Goal: Task Accomplishment & Management: Manage account settings

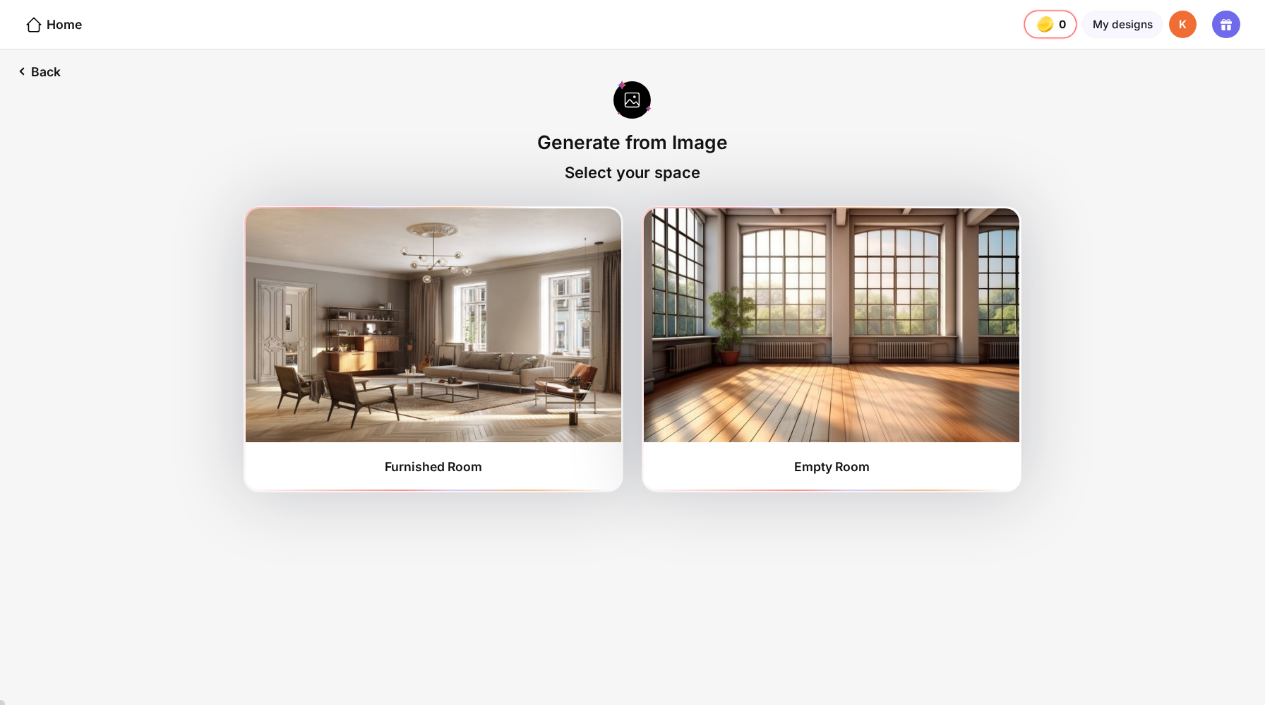
click at [1187, 22] on div "K" at bounding box center [1183, 25] width 28 height 28
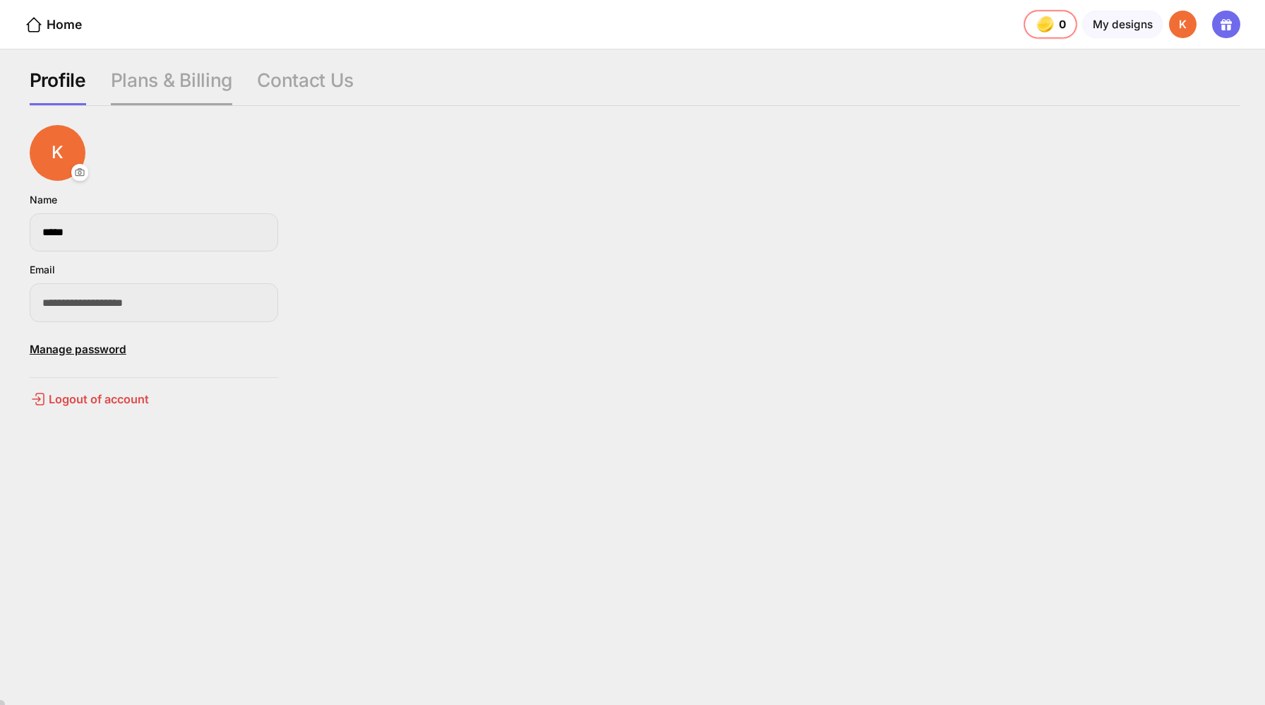
click at [147, 76] on div "Plans & Billing" at bounding box center [171, 86] width 121 height 37
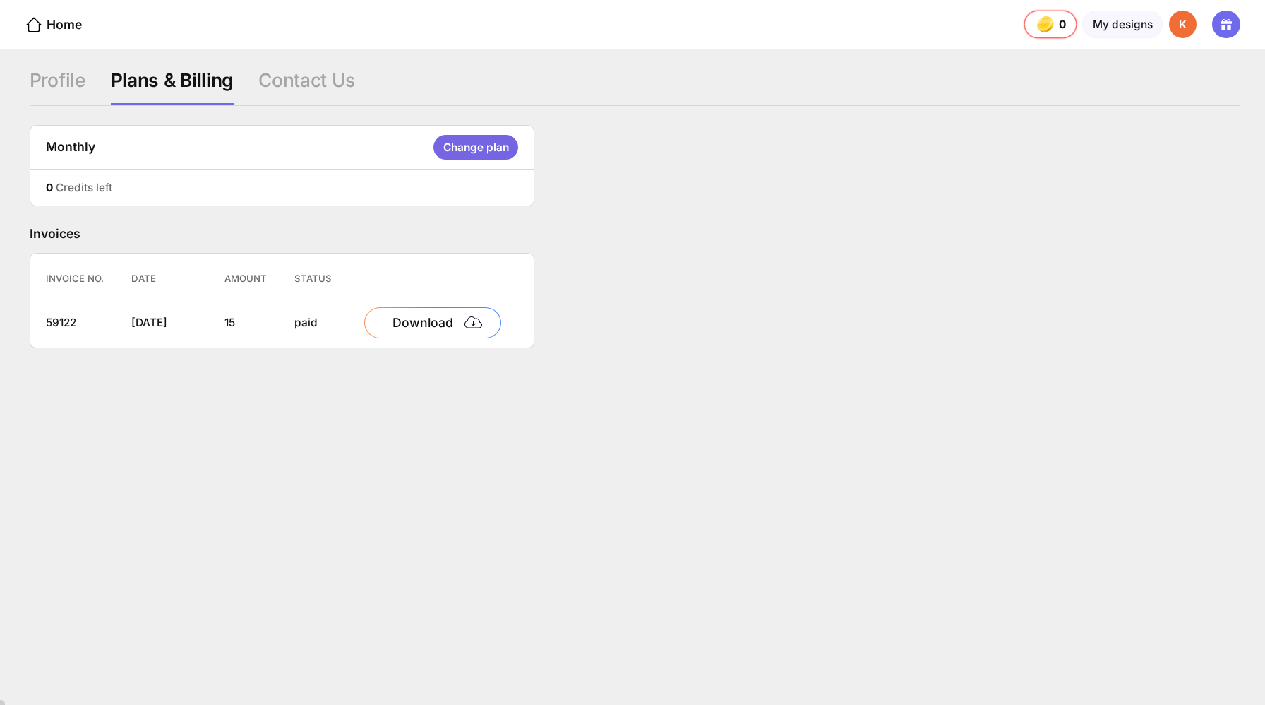
click at [433, 135] on div "Change plan" at bounding box center [475, 147] width 84 height 25
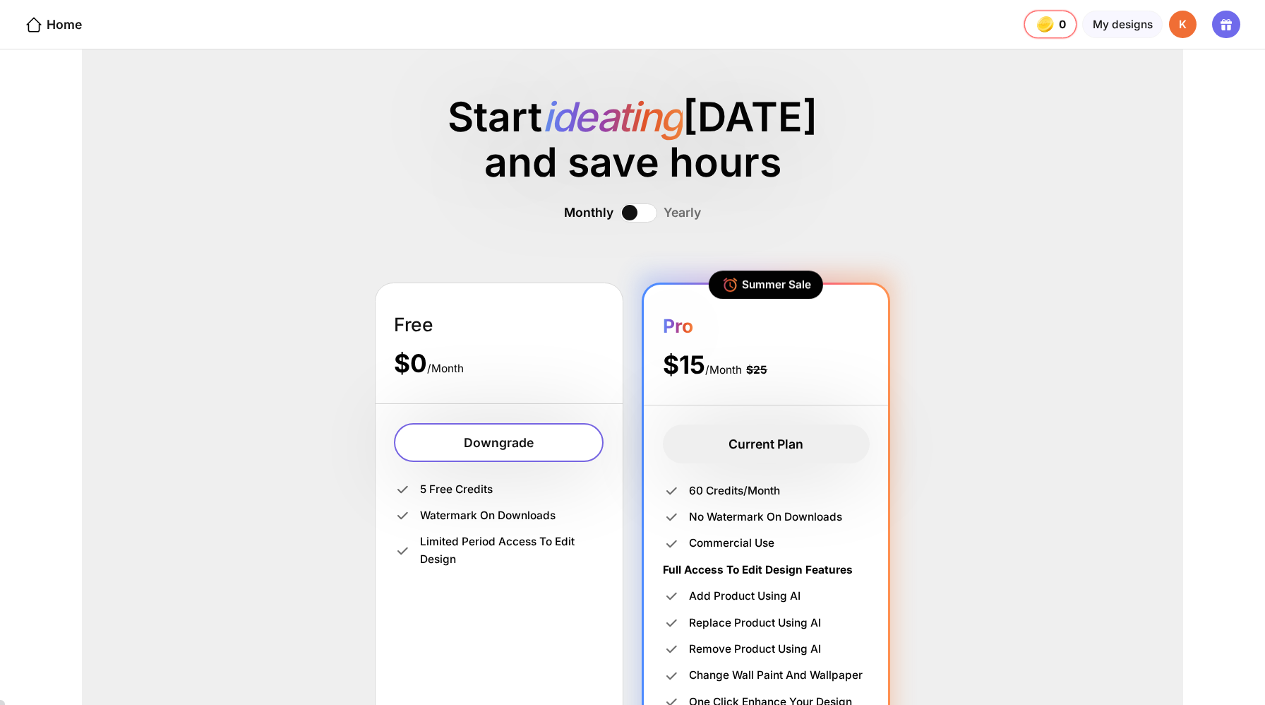
scroll to position [2, 0]
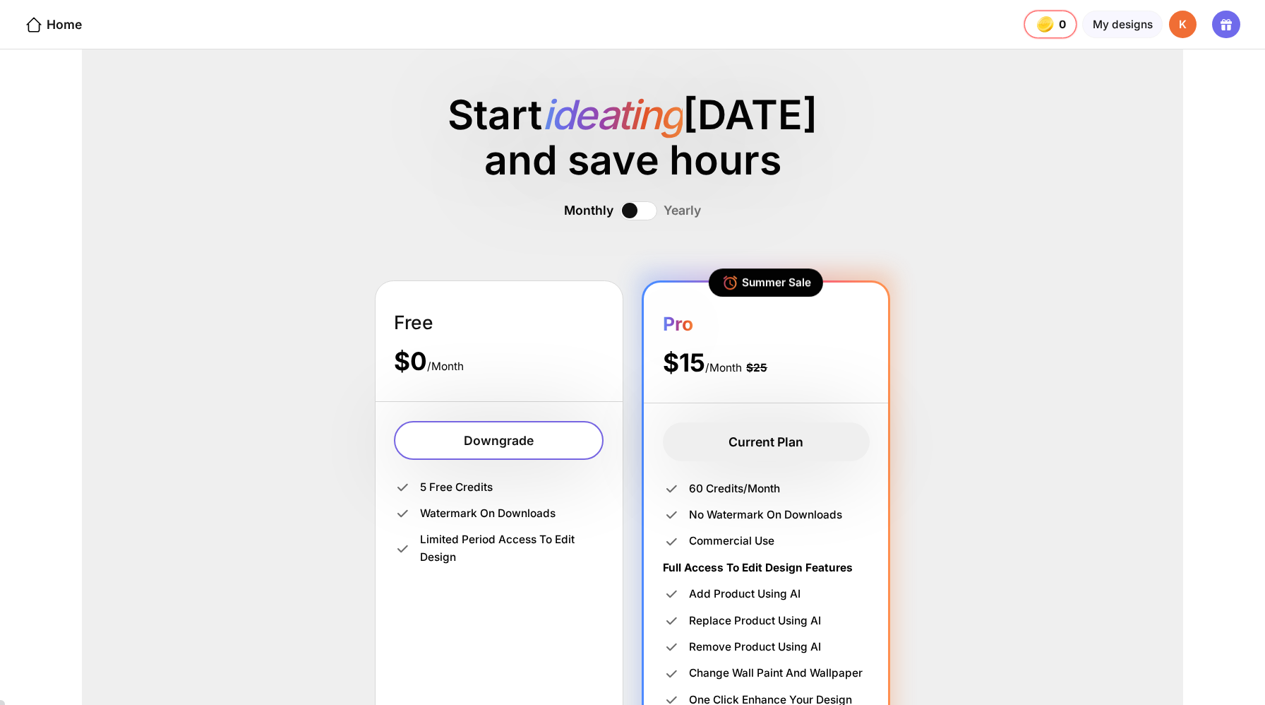
click at [501, 421] on div "Downgrade" at bounding box center [499, 441] width 210 height 40
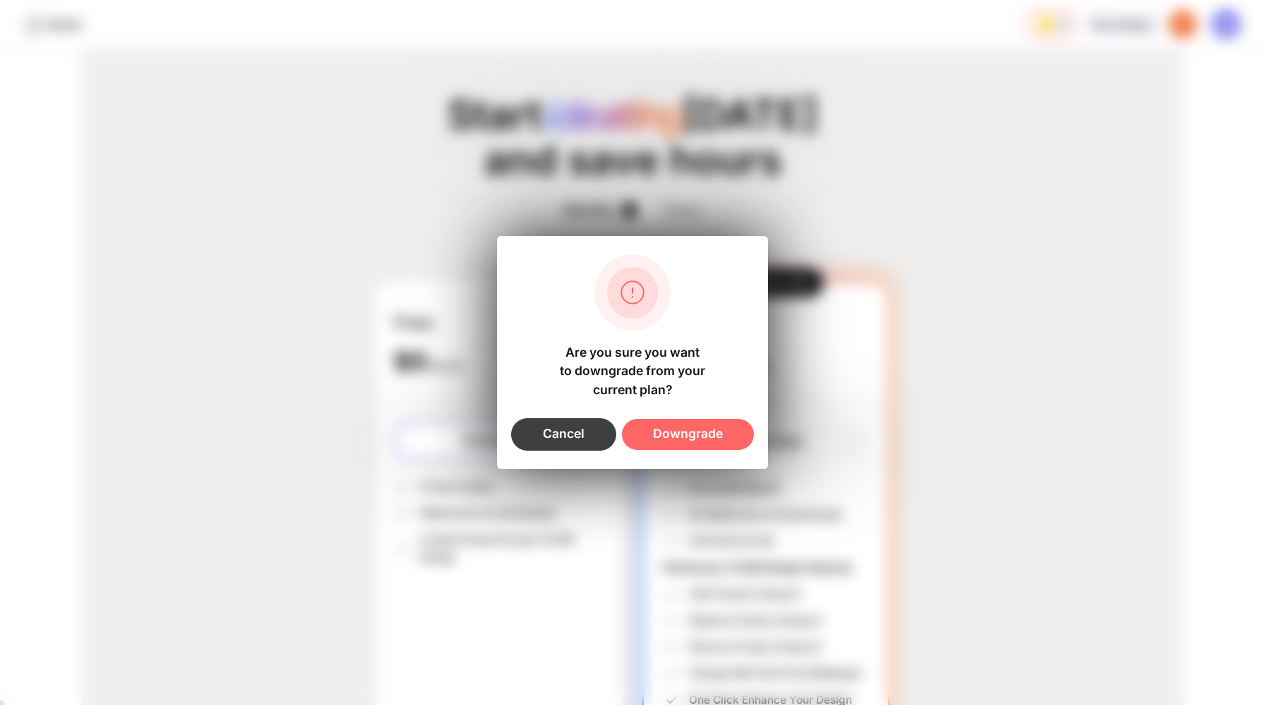
click at [581, 424] on div "Cancel" at bounding box center [563, 434] width 105 height 32
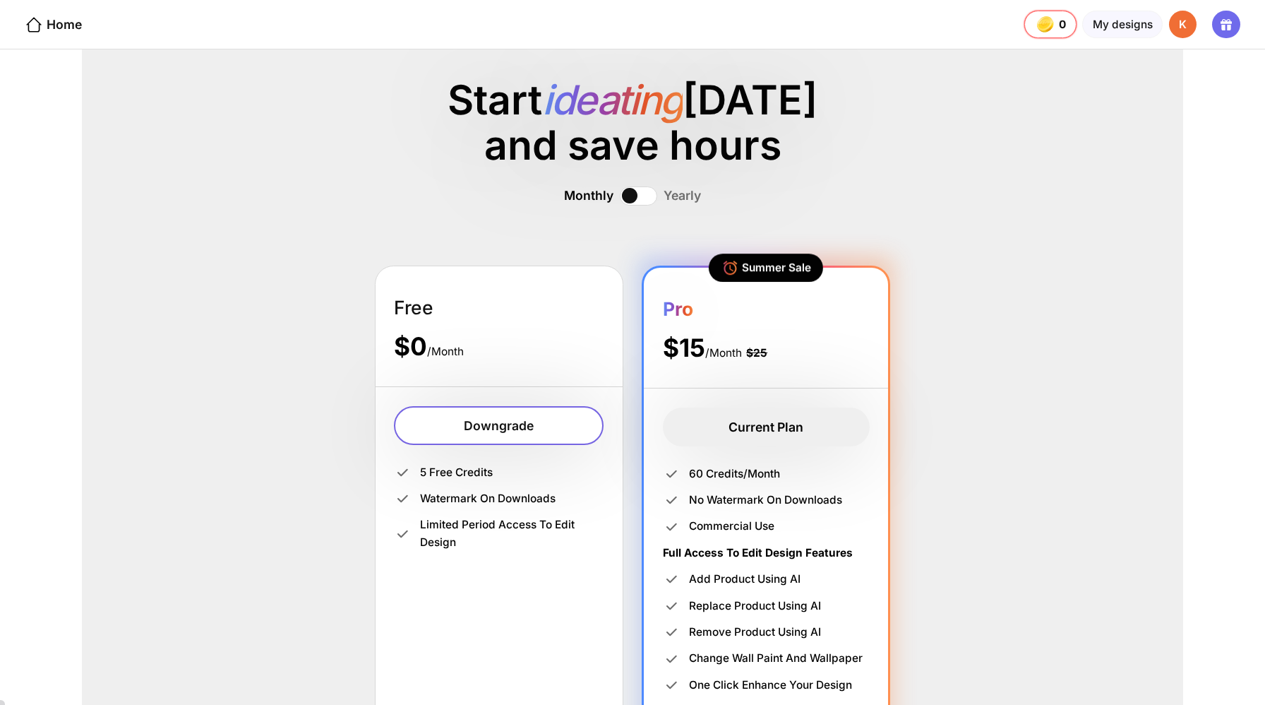
scroll to position [0, 0]
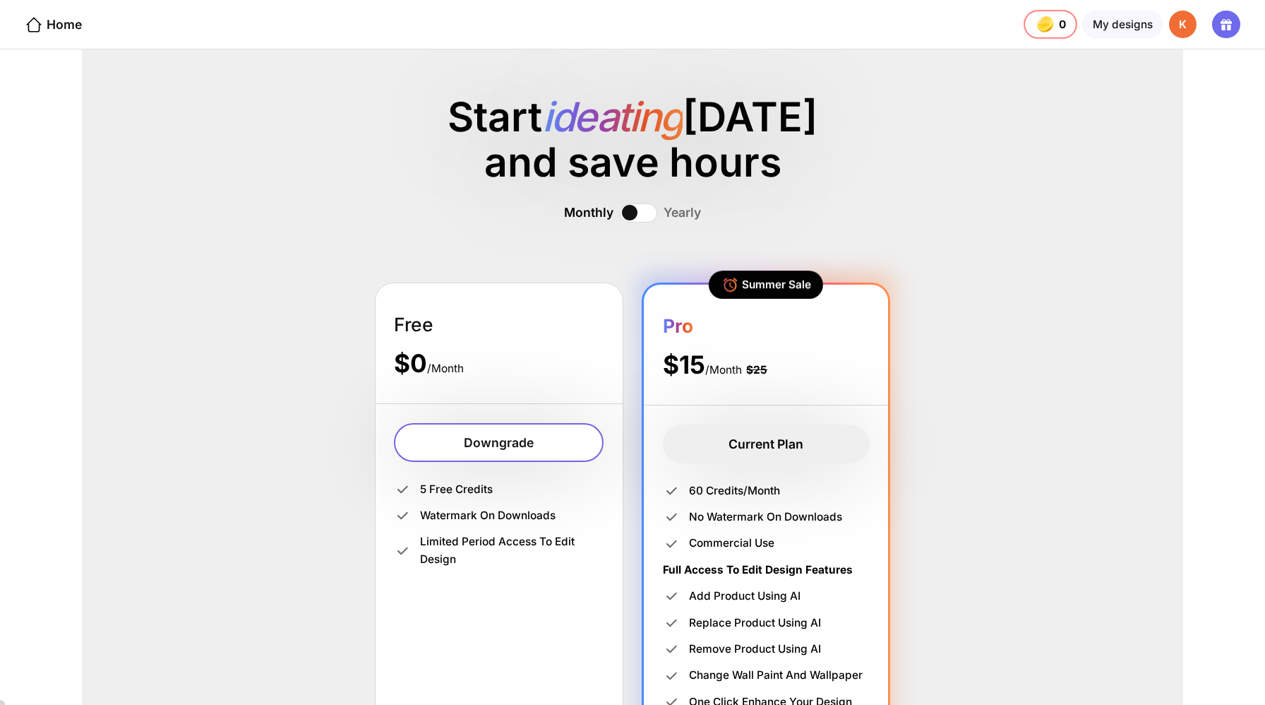
click at [522, 423] on div "Downgrade" at bounding box center [499, 443] width 210 height 40
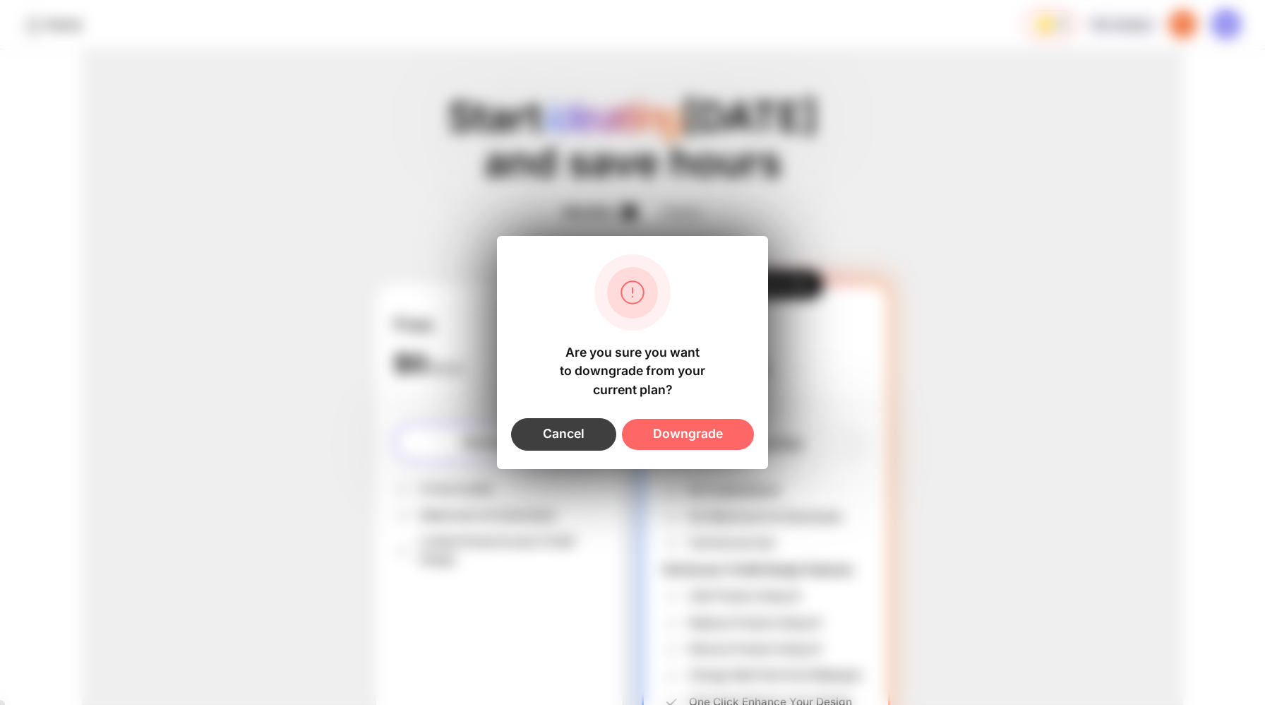
click at [580, 430] on div "Cancel" at bounding box center [563, 434] width 105 height 32
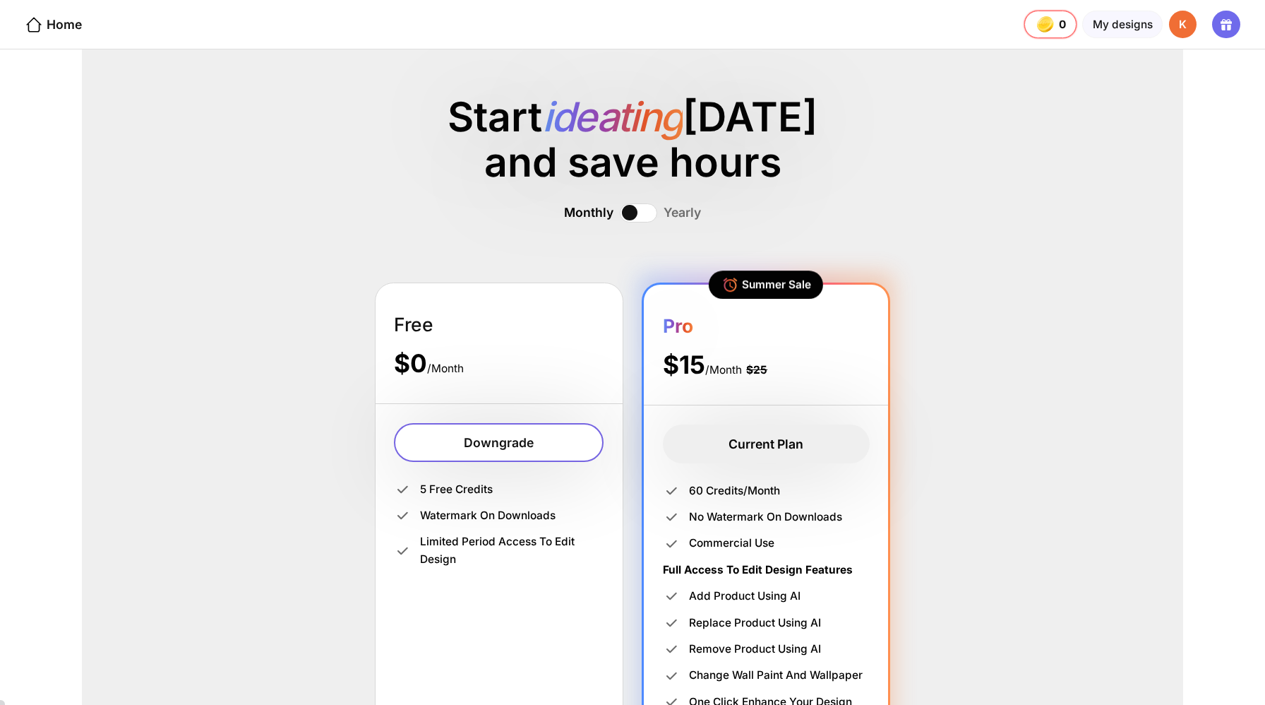
click at [527, 423] on div "Downgrade" at bounding box center [499, 443] width 210 height 40
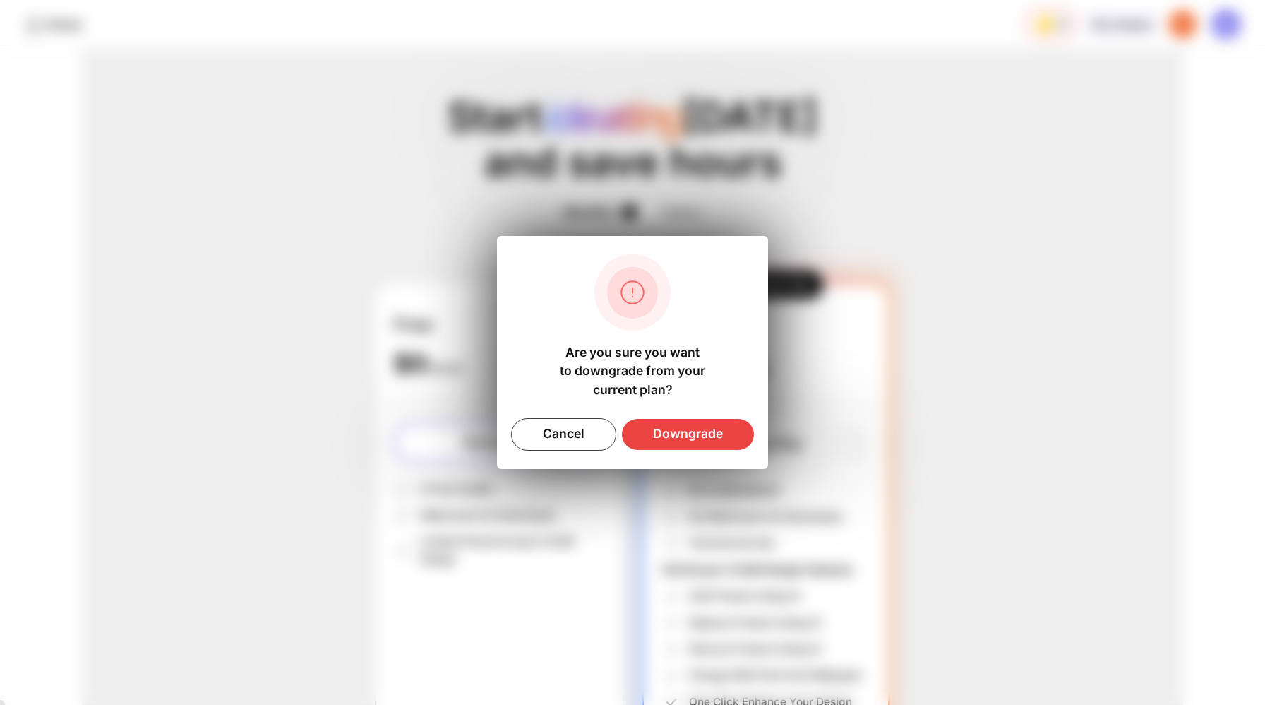
click at [700, 424] on div "Downgrade" at bounding box center [688, 434] width 132 height 31
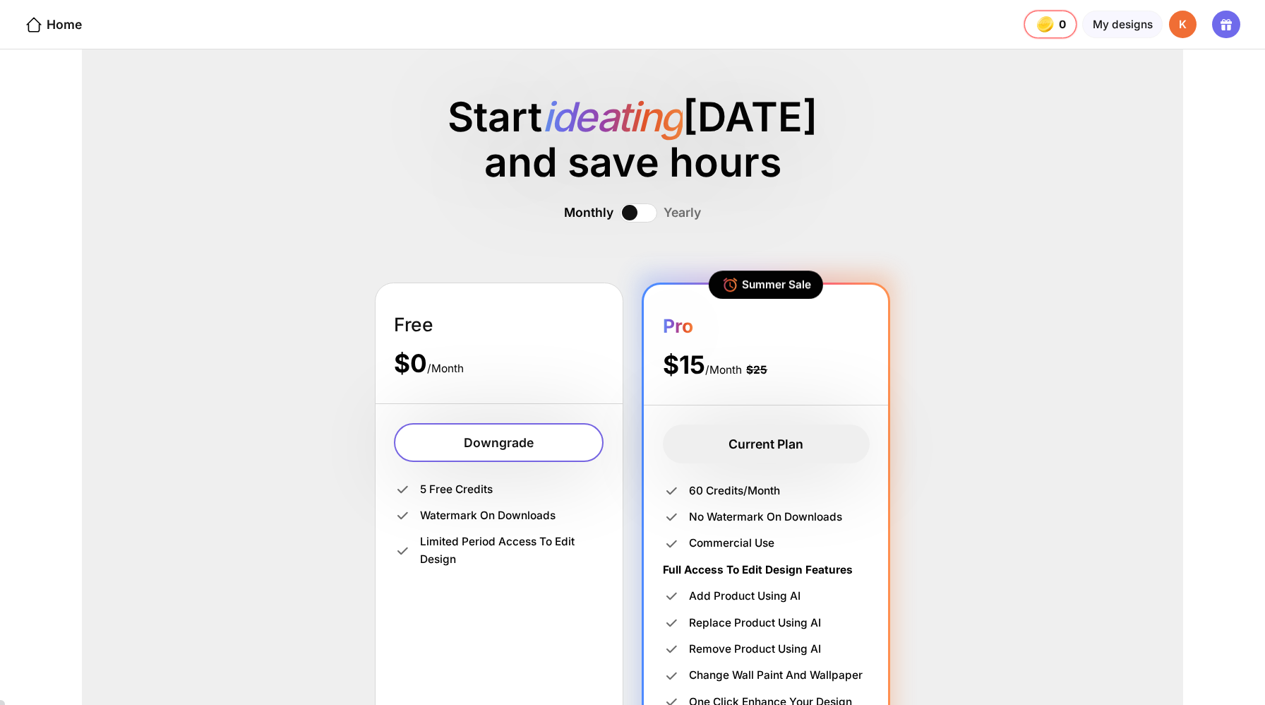
click at [1187, 22] on div "K" at bounding box center [1183, 25] width 28 height 28
